Goal: Task Accomplishment & Management: Manage account settings

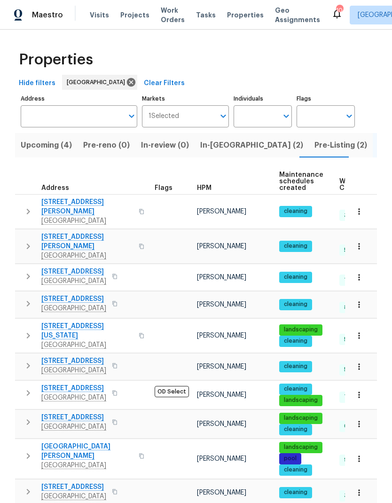
scroll to position [0, 18]
click at [97, 17] on span "Visits" at bounding box center [99, 14] width 19 height 9
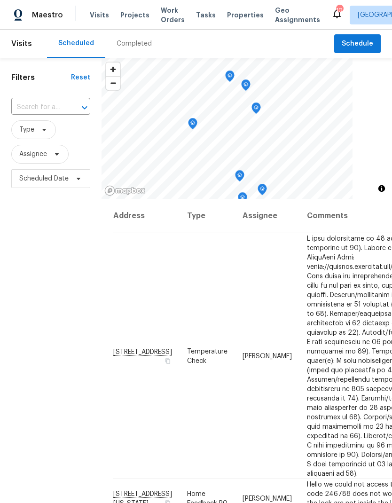
click at [41, 102] on input "text" at bounding box center [37, 107] width 53 height 15
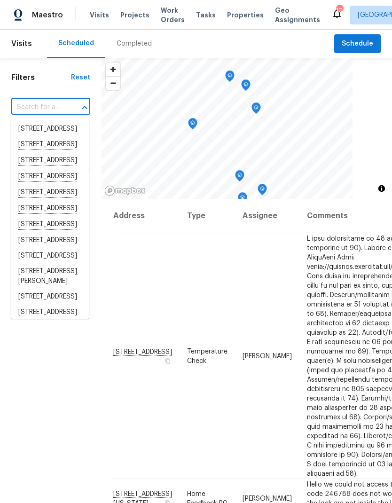
click at [32, 107] on input "text" at bounding box center [37, 107] width 53 height 15
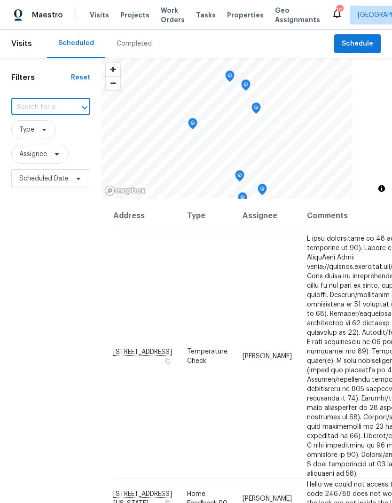
paste input "[STREET_ADDRESS][PERSON_NAME]"
type input "[STREET_ADDRESS][PERSON_NAME]"
click at [41, 137] on li "[STREET_ADDRESS][PERSON_NAME]" at bounding box center [50, 134] width 78 height 26
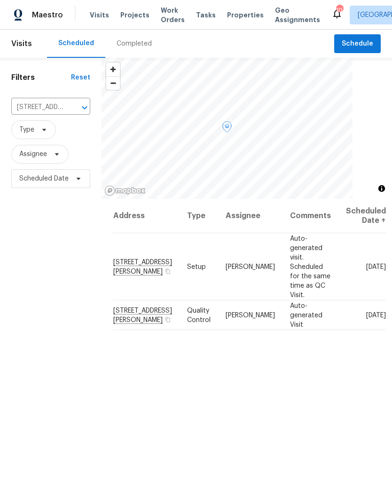
click at [0, 0] on icon at bounding box center [0, 0] width 0 height 0
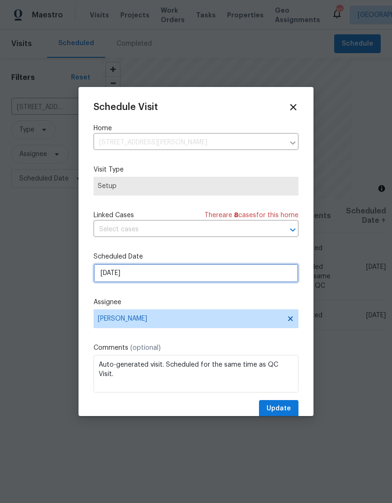
click at [119, 271] on input "[DATE]" at bounding box center [195, 273] width 205 height 19
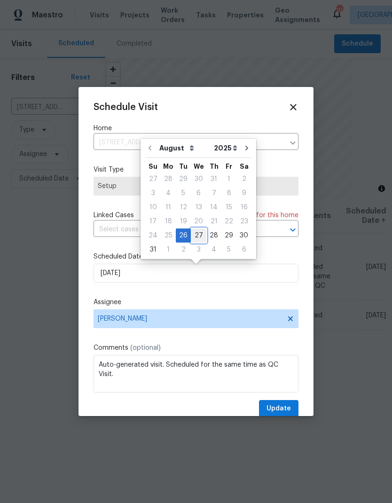
click at [199, 237] on div "27" at bounding box center [199, 235] width 16 height 13
type input "[DATE]"
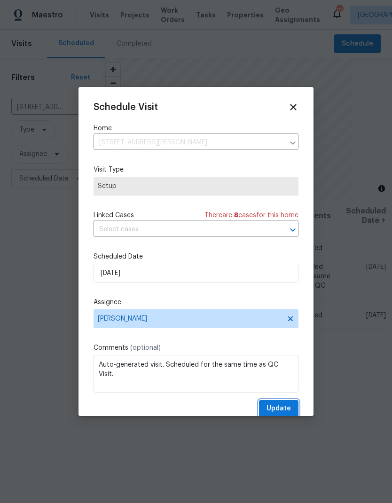
click at [280, 408] on span "Update" at bounding box center [278, 409] width 24 height 12
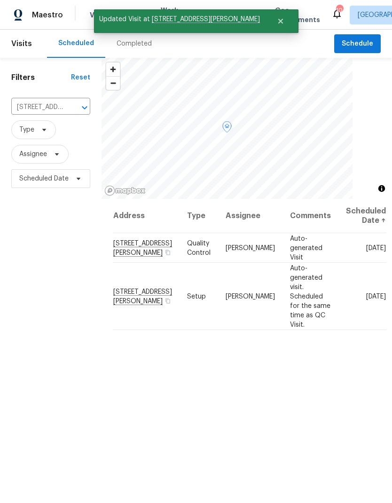
click at [0, 0] on span at bounding box center [0, 0] width 0 height 0
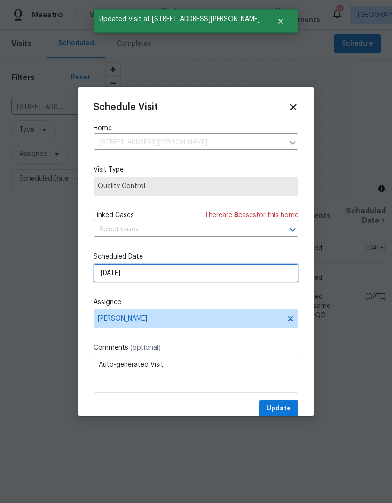
click at [115, 278] on input "[DATE]" at bounding box center [195, 273] width 205 height 19
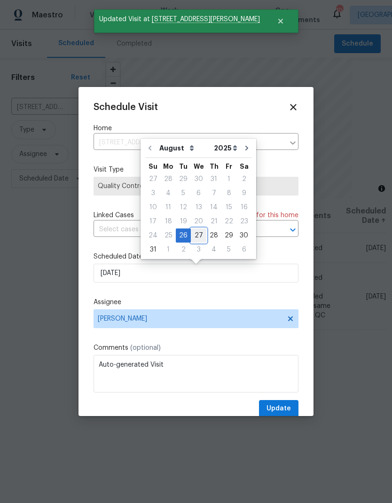
click at [194, 236] on div "27" at bounding box center [199, 235] width 16 height 13
type input "[DATE]"
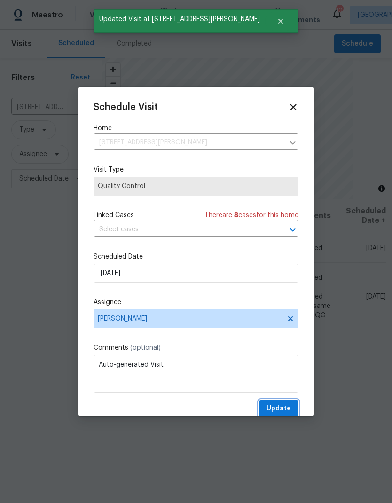
click at [280, 405] on span "Update" at bounding box center [278, 409] width 24 height 12
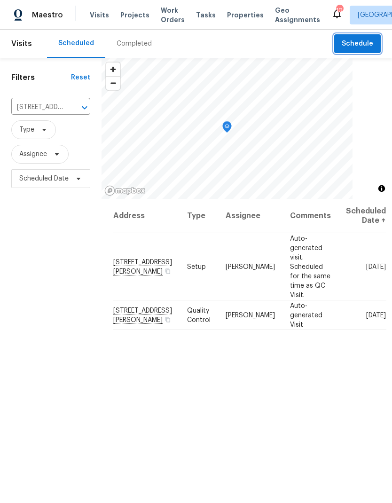
click at [356, 43] on span "Schedule" at bounding box center [357, 44] width 31 height 12
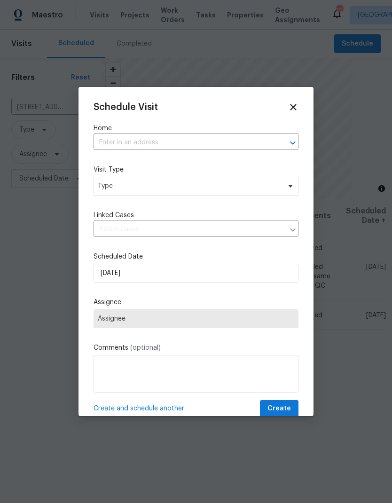
click at [114, 138] on input "text" at bounding box center [182, 142] width 179 height 15
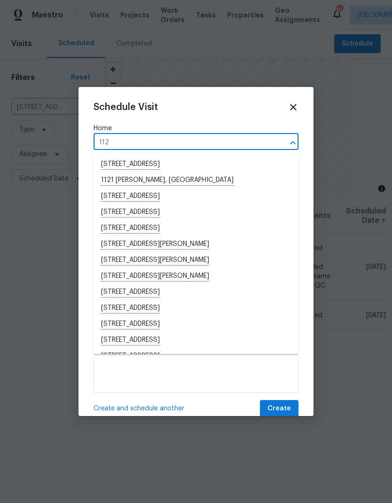
type input "1128"
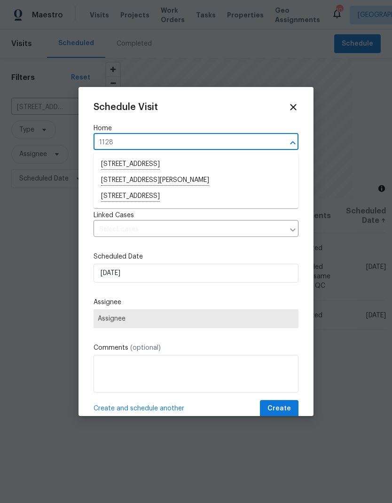
click at [124, 194] on li "[STREET_ADDRESS]" at bounding box center [195, 196] width 205 height 16
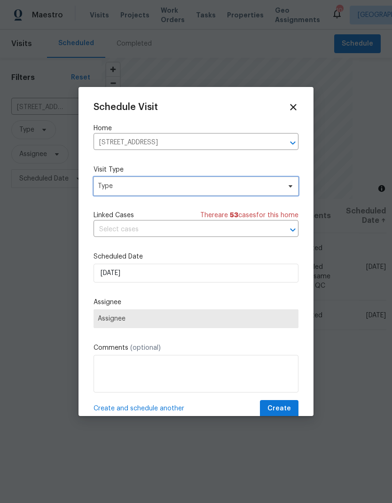
click at [109, 189] on span "Type" at bounding box center [189, 185] width 183 height 9
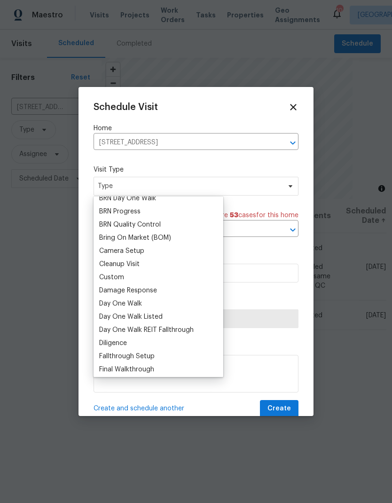
scroll to position [74, 0]
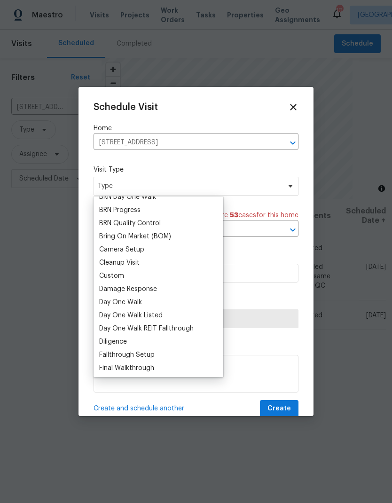
click at [110, 273] on div "Custom" at bounding box center [111, 275] width 25 height 9
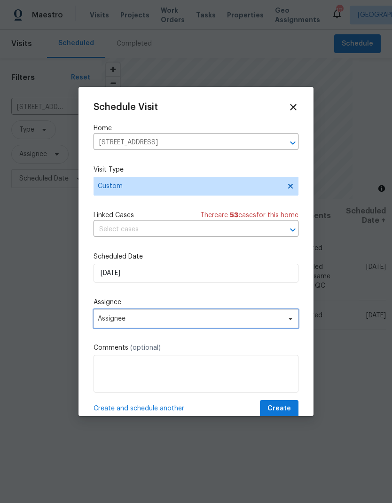
click at [117, 319] on span "Assignee" at bounding box center [190, 319] width 184 height 8
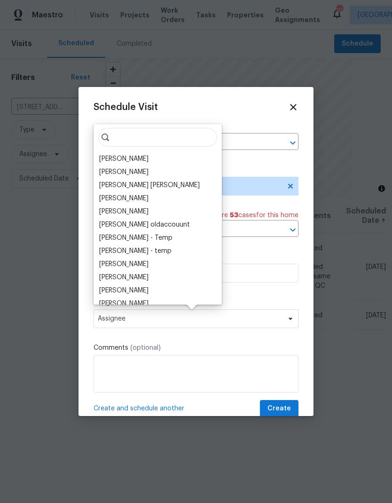
click at [110, 157] on div "[PERSON_NAME]" at bounding box center [123, 158] width 49 height 9
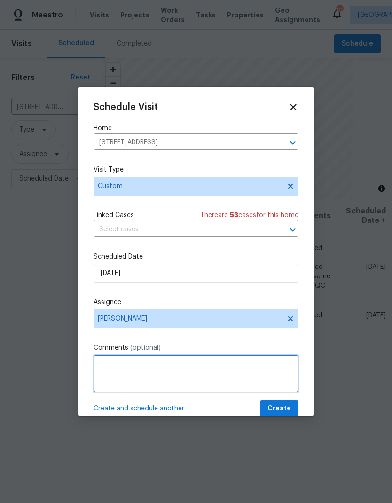
click at [121, 359] on textarea at bounding box center [195, 374] width 205 height 38
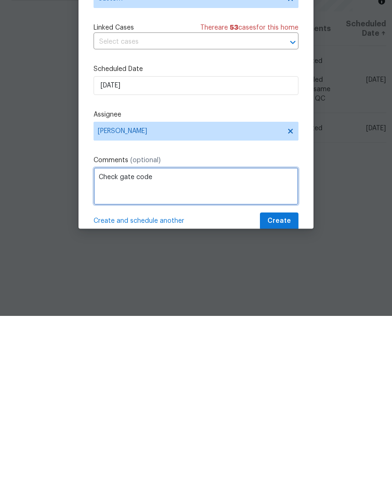
type textarea "Check gate code"
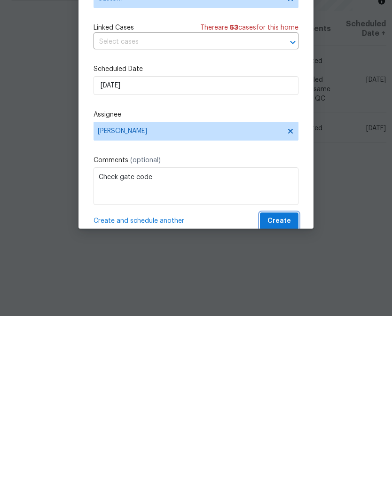
click at [281, 403] on span "Create" at bounding box center [278, 409] width 23 height 12
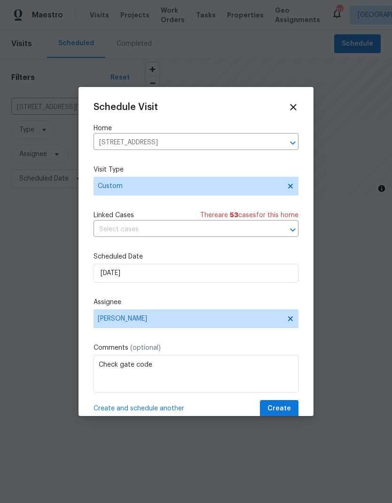
scroll to position [0, 0]
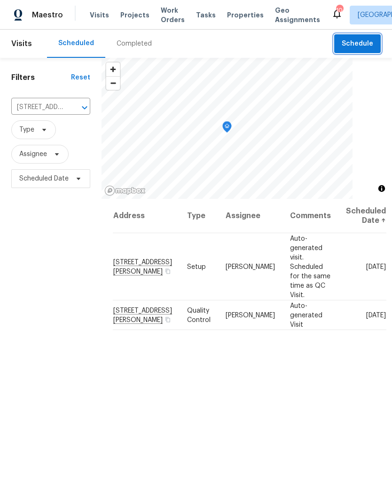
click at [353, 48] on span "Schedule" at bounding box center [357, 44] width 31 height 12
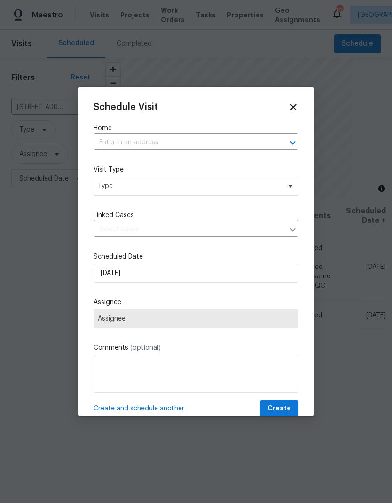
click at [110, 143] on input "text" at bounding box center [182, 142] width 179 height 15
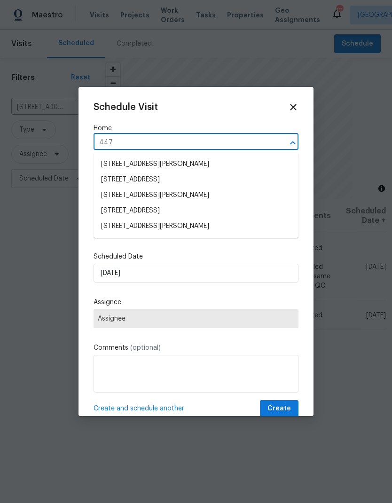
type input "4475"
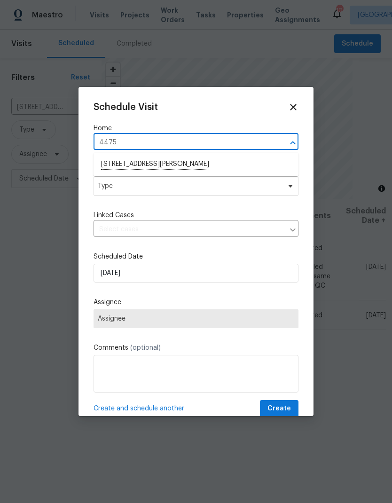
click at [120, 168] on li "[STREET_ADDRESS][PERSON_NAME]" at bounding box center [195, 164] width 205 height 16
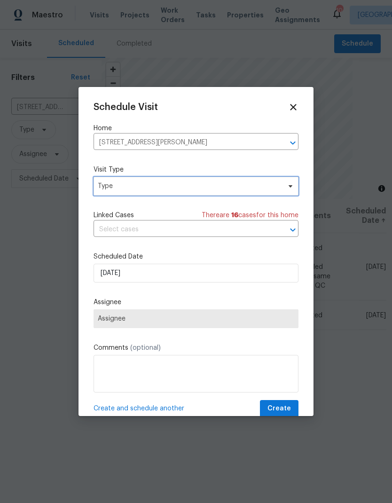
click at [110, 188] on span "Type" at bounding box center [189, 185] width 183 height 9
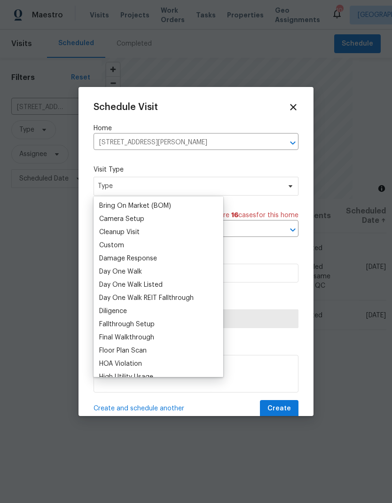
scroll to position [105, 0]
click at [105, 242] on div "Custom" at bounding box center [111, 244] width 25 height 9
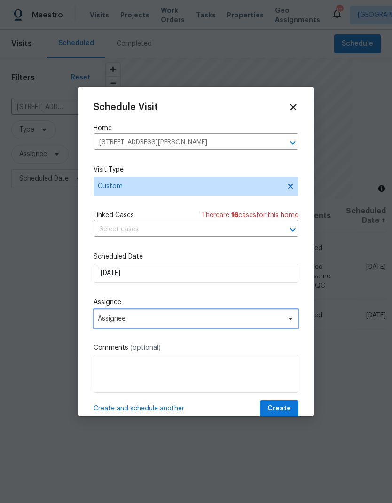
click at [117, 322] on span "Assignee" at bounding box center [190, 319] width 184 height 8
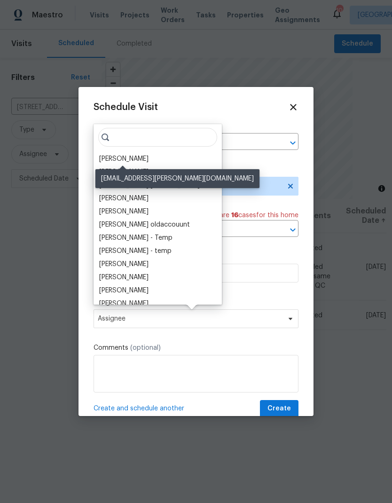
click at [109, 156] on div "[PERSON_NAME]" at bounding box center [123, 158] width 49 height 9
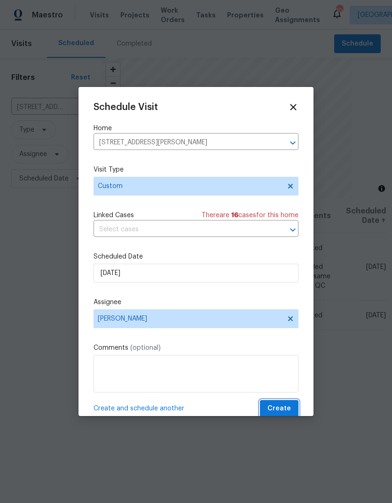
click at [279, 407] on span "Create" at bounding box center [278, 409] width 23 height 12
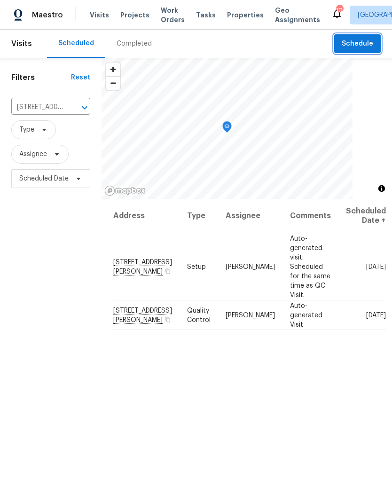
click at [68, 111] on icon "Clear" at bounding box center [72, 107] width 9 height 9
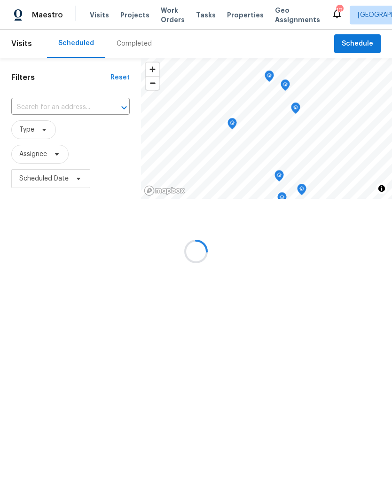
click at [35, 104] on input "text" at bounding box center [57, 107] width 92 height 15
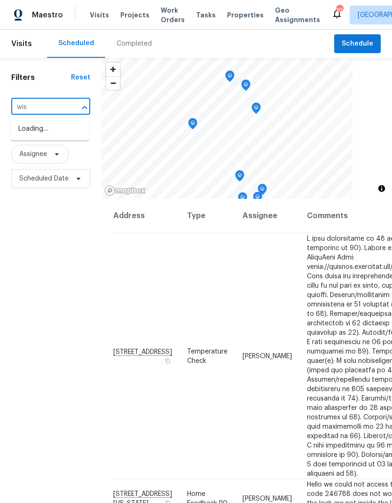
type input "wisc"
click at [36, 129] on li "[STREET_ADDRESS][US_STATE]" at bounding box center [50, 134] width 78 height 26
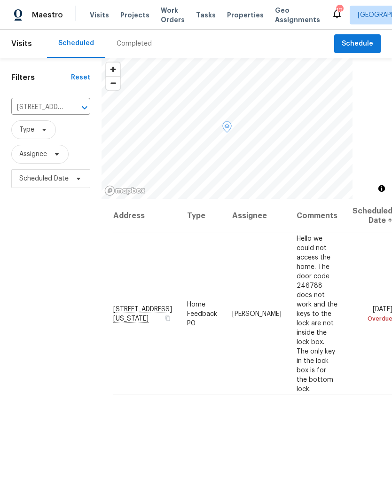
click at [0, 0] on span at bounding box center [0, 0] width 0 height 0
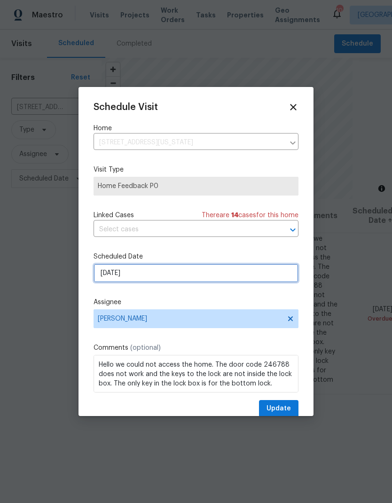
click at [109, 276] on input "[DATE]" at bounding box center [195, 273] width 205 height 19
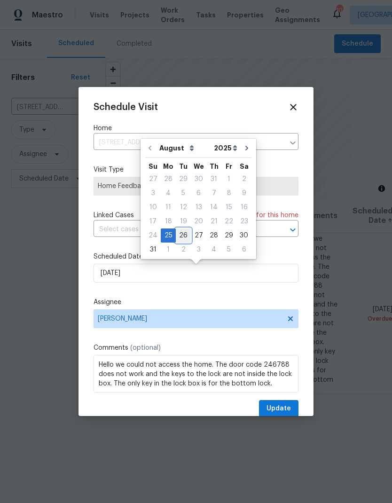
click at [180, 237] on div "26" at bounding box center [183, 235] width 15 height 13
type input "[DATE]"
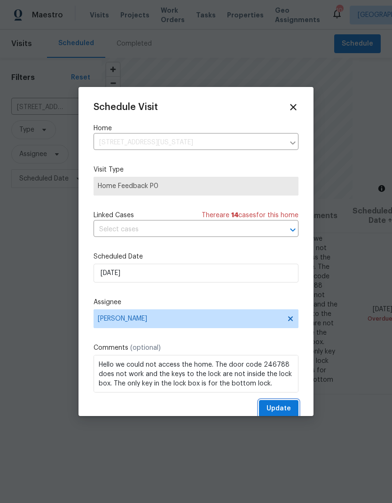
click at [281, 409] on span "Update" at bounding box center [278, 409] width 24 height 12
